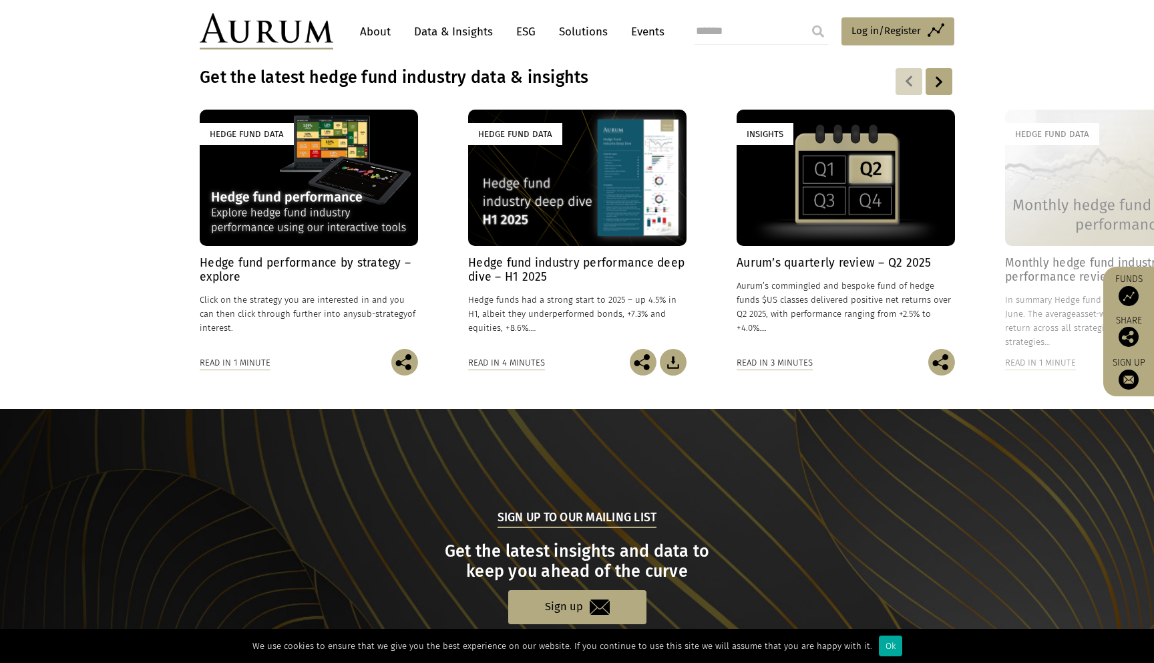
scroll to position [966, 0]
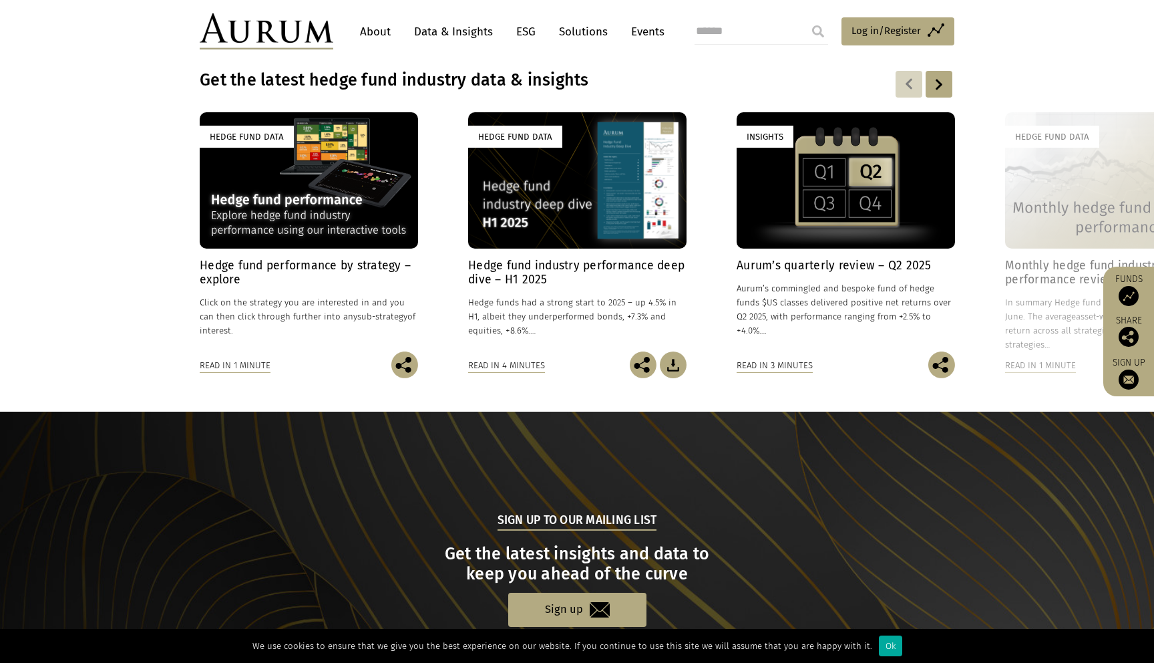
click at [210, 361] on div "Read in 1 minute" at bounding box center [235, 365] width 71 height 15
click at [238, 144] on div "Hedge Fund Data" at bounding box center [247, 137] width 94 height 22
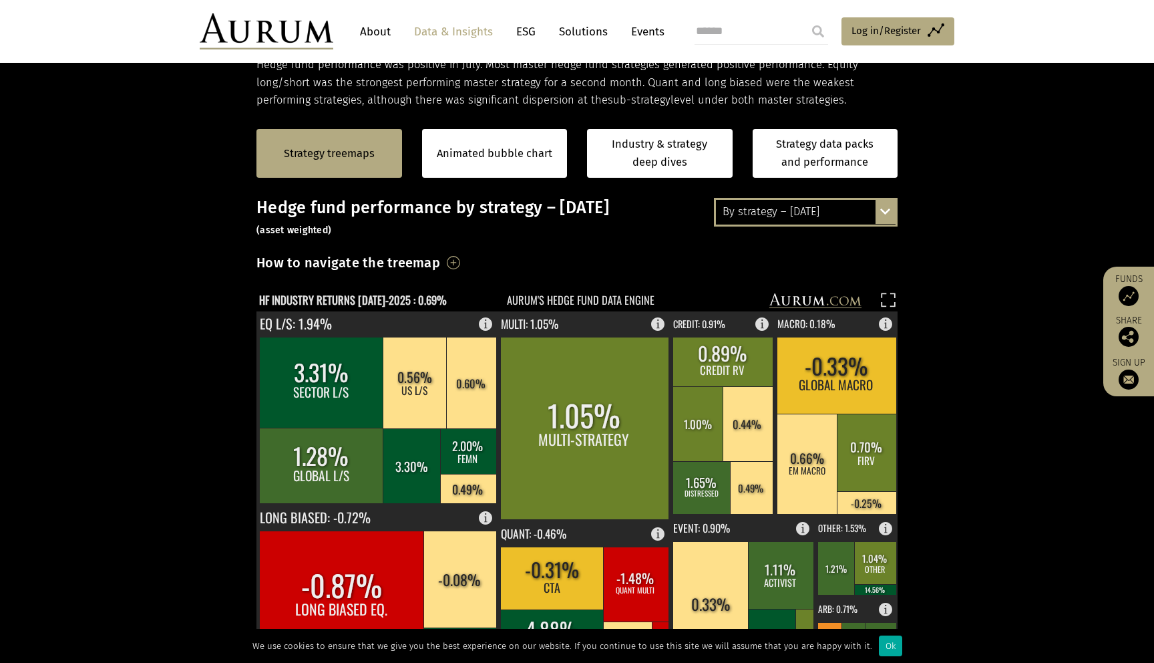
scroll to position [232, 0]
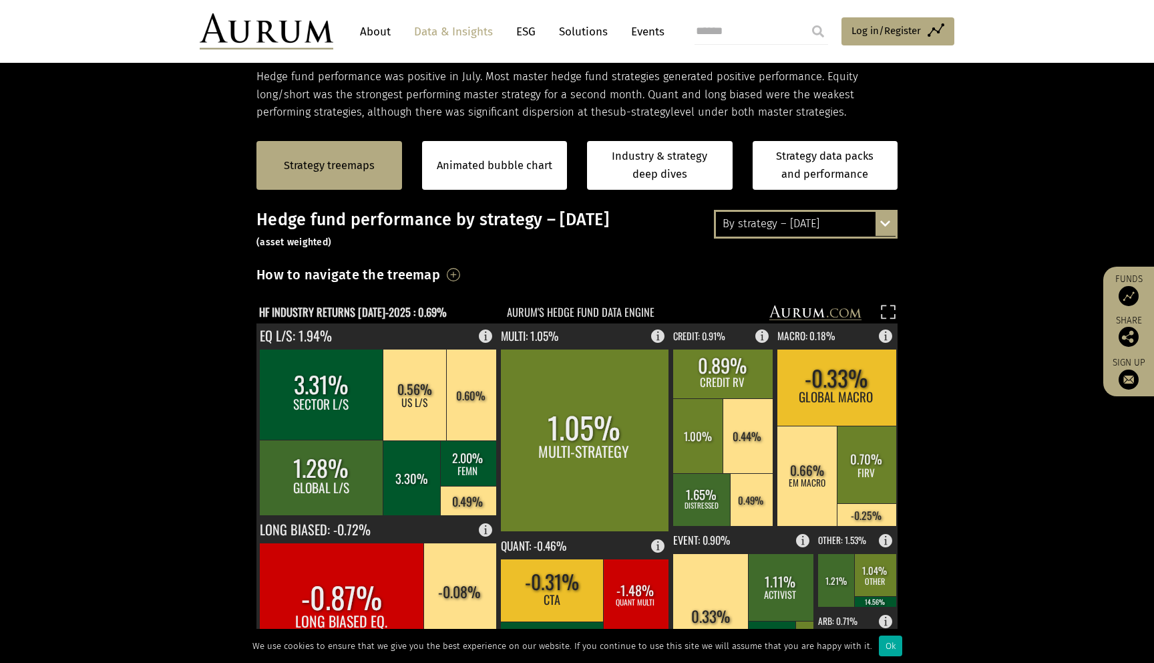
click at [882, 227] on div "By strategy – July 2025 By strategy – July 2025 By strategy – year to date 2016…" at bounding box center [806, 224] width 184 height 28
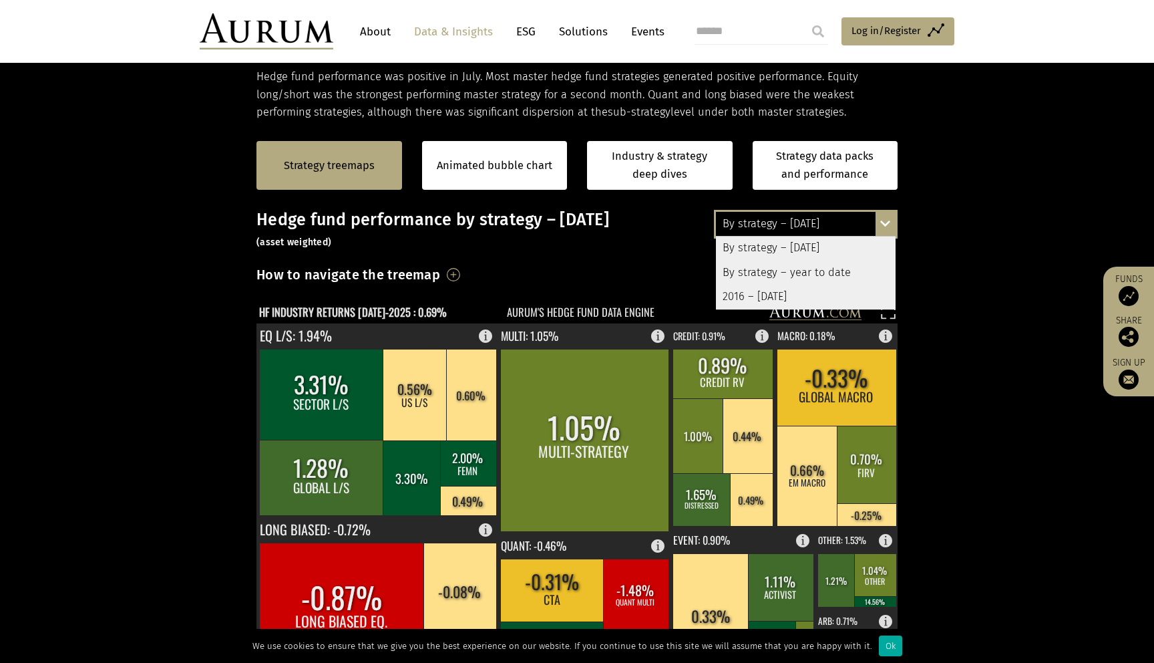
click at [813, 299] on div "2016 – July 2025" at bounding box center [806, 297] width 180 height 24
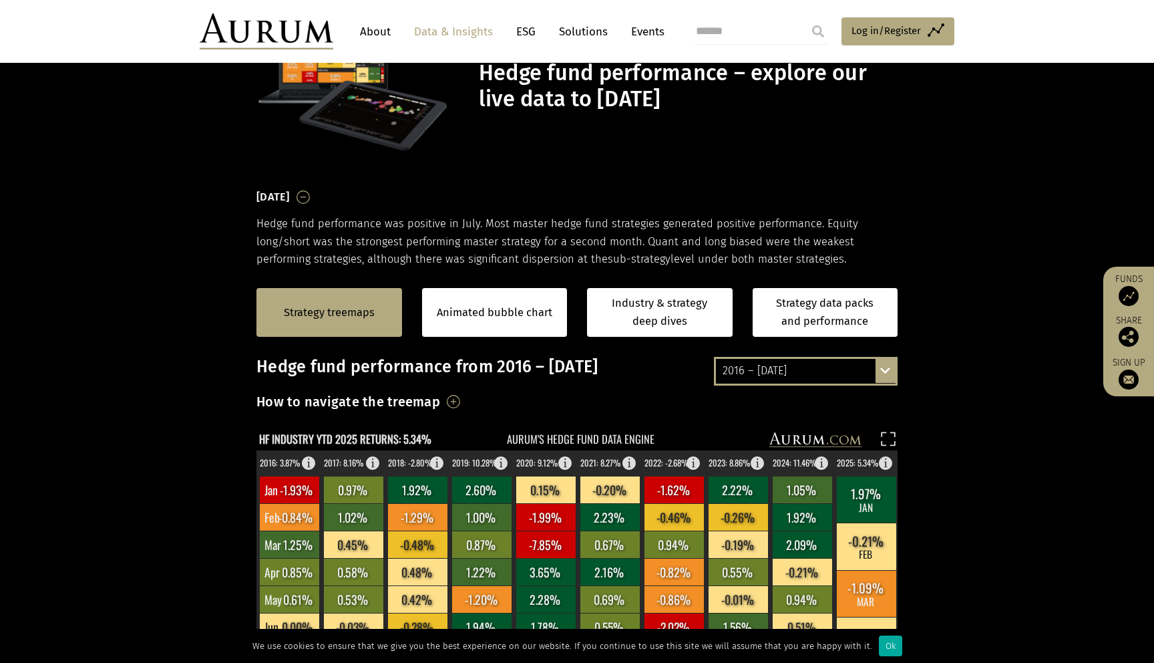
scroll to position [0, 0]
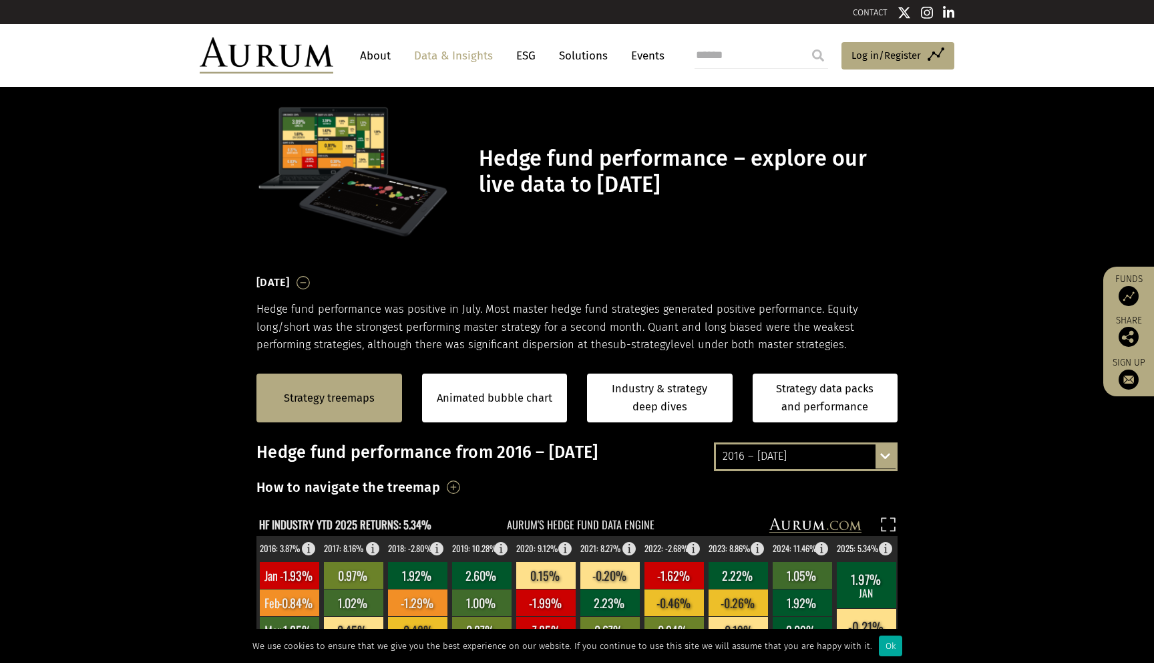
click at [880, 462] on div "2016 – July 2025 By strategy – July 2025 By strategy – year to date 2016 – July…" at bounding box center [806, 456] width 184 height 28
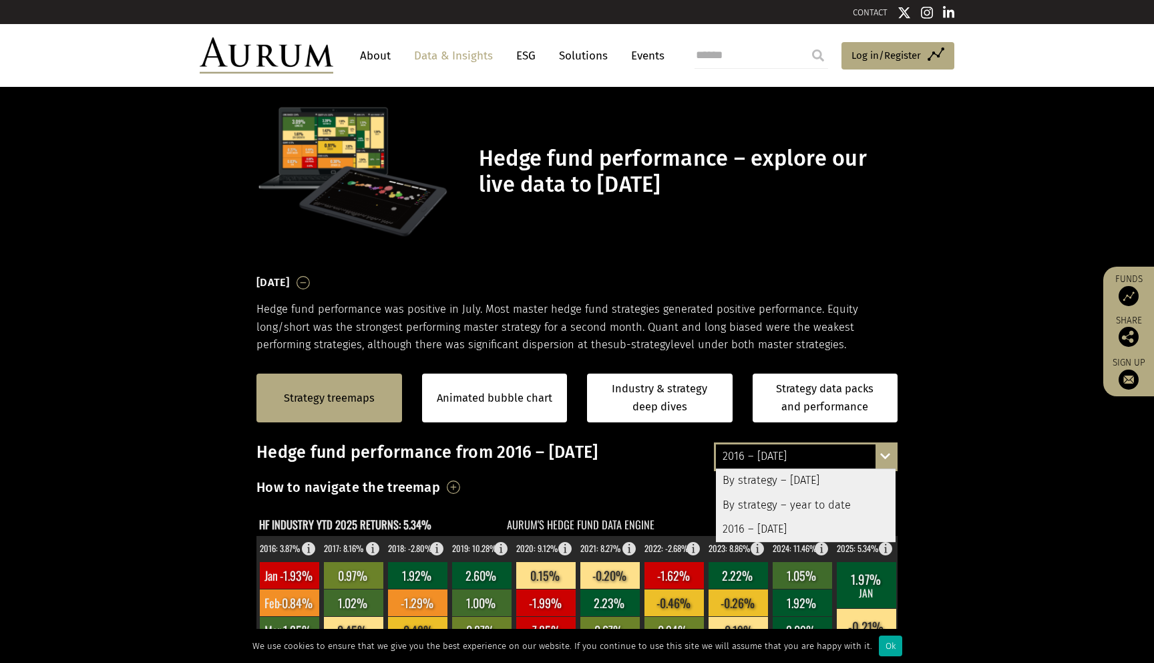
click at [840, 501] on div "By strategy – year to date" at bounding box center [806, 505] width 180 height 24
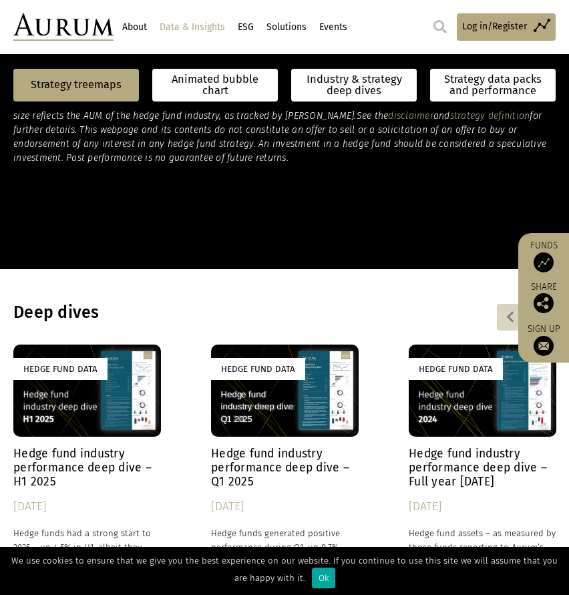
scroll to position [910, 0]
